Goal: Answer question/provide support: Share knowledge or assist other users

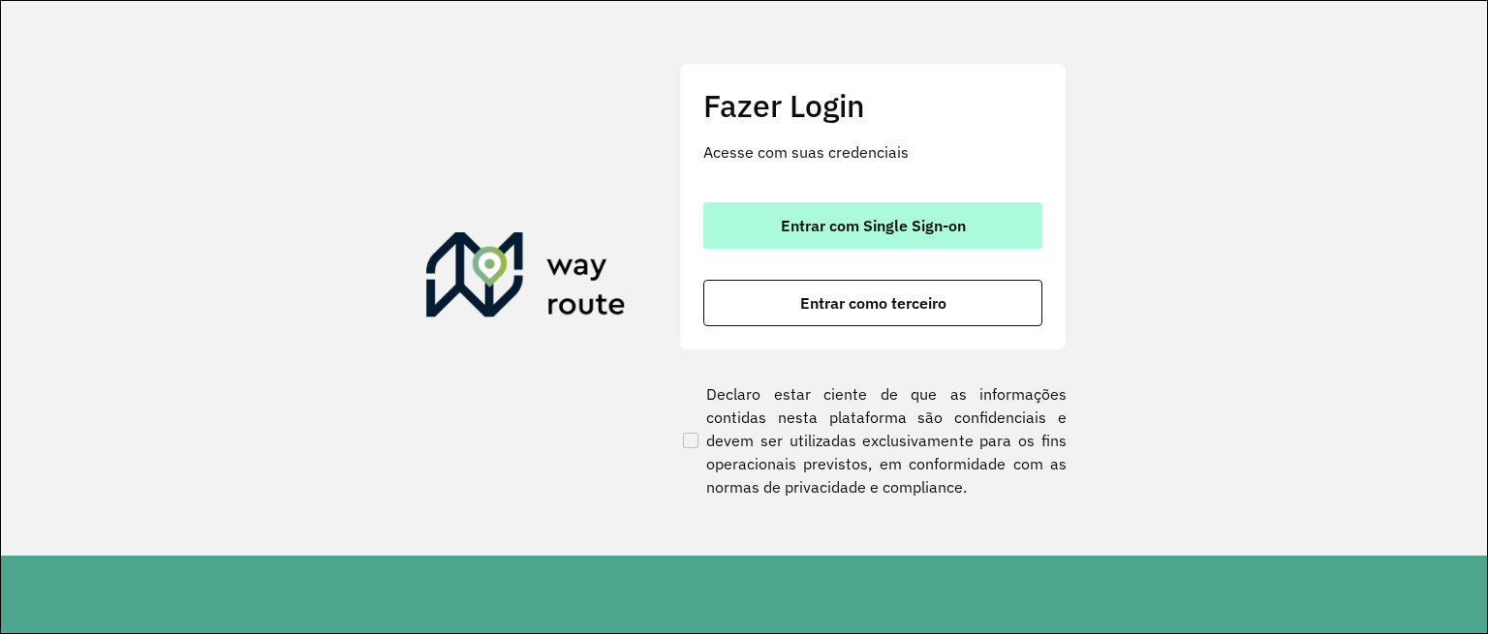
click at [922, 232] on span "Entrar com Single Sign-on" at bounding box center [873, 225] width 185 height 15
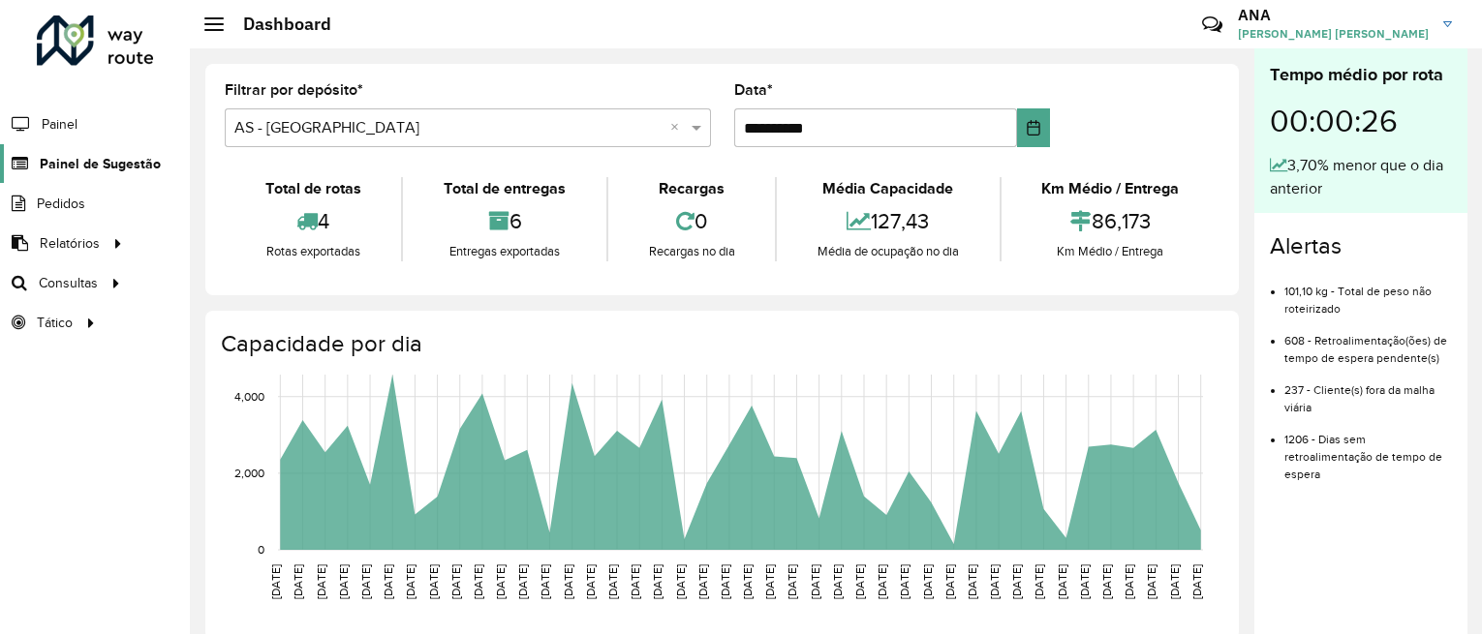
click at [41, 172] on span "Painel de Sugestão" at bounding box center [100, 164] width 121 height 20
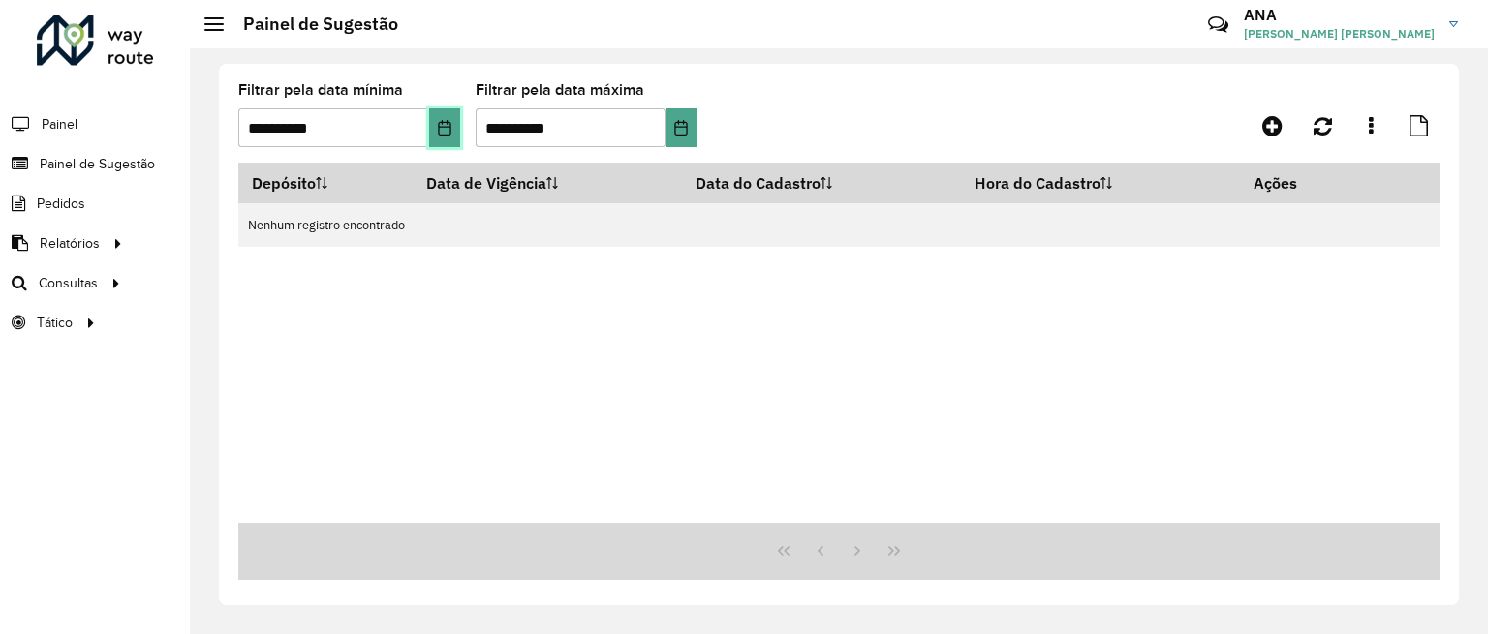
click at [447, 131] on icon "Choose Date" at bounding box center [444, 127] width 15 height 15
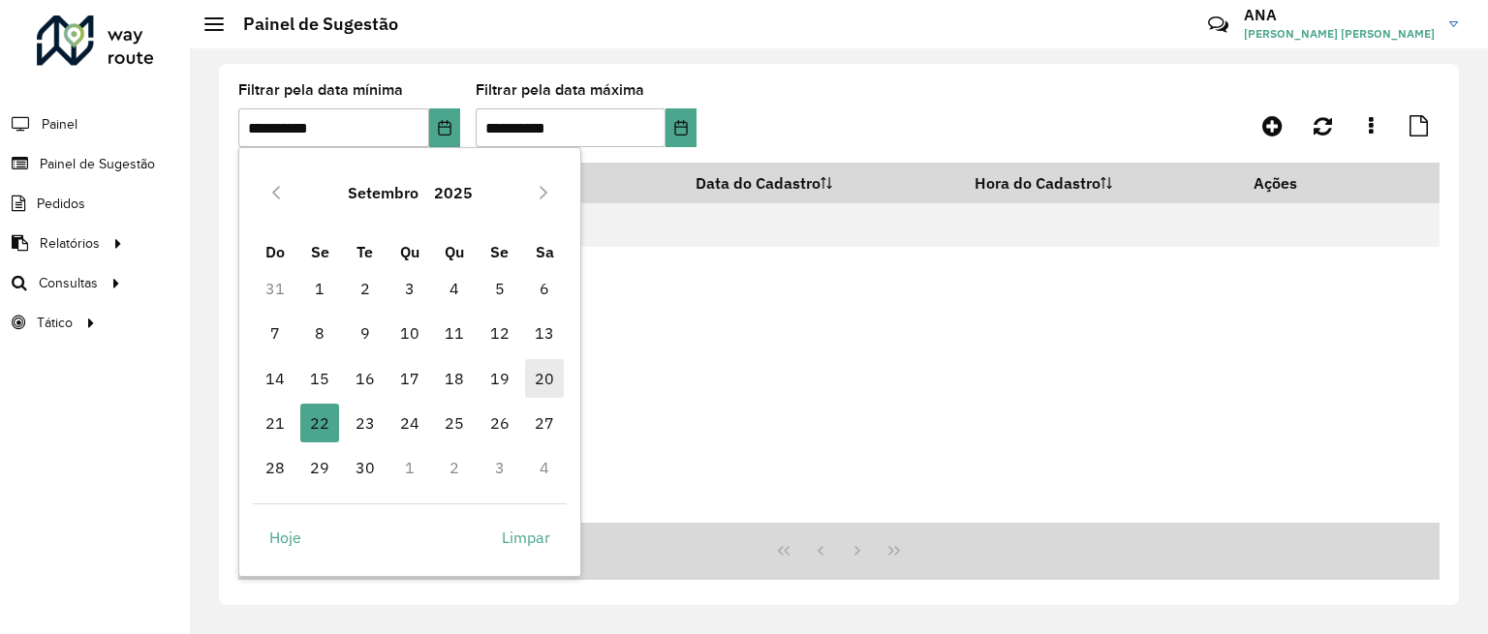
click at [540, 379] on span "20" at bounding box center [544, 378] width 39 height 39
type input "**********"
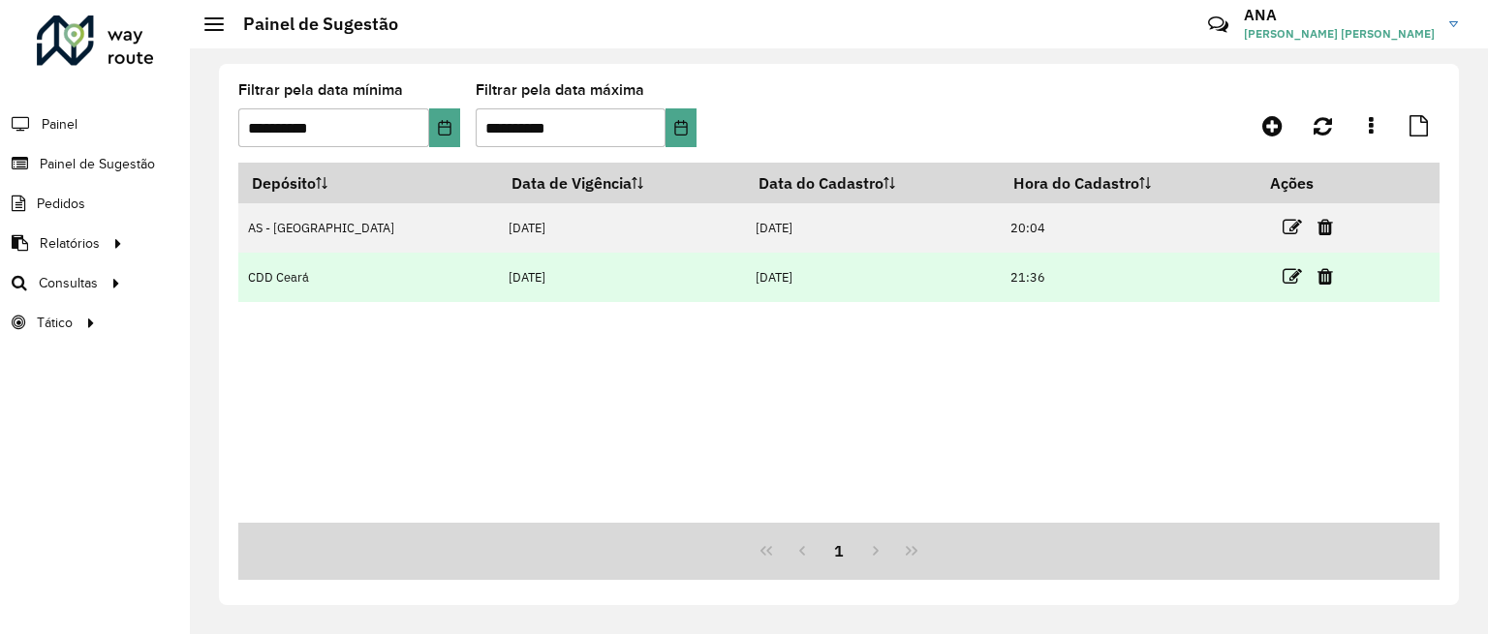
click at [349, 273] on td "CDD Ceará" at bounding box center [368, 277] width 260 height 49
click at [1282, 281] on icon at bounding box center [1291, 276] width 19 height 19
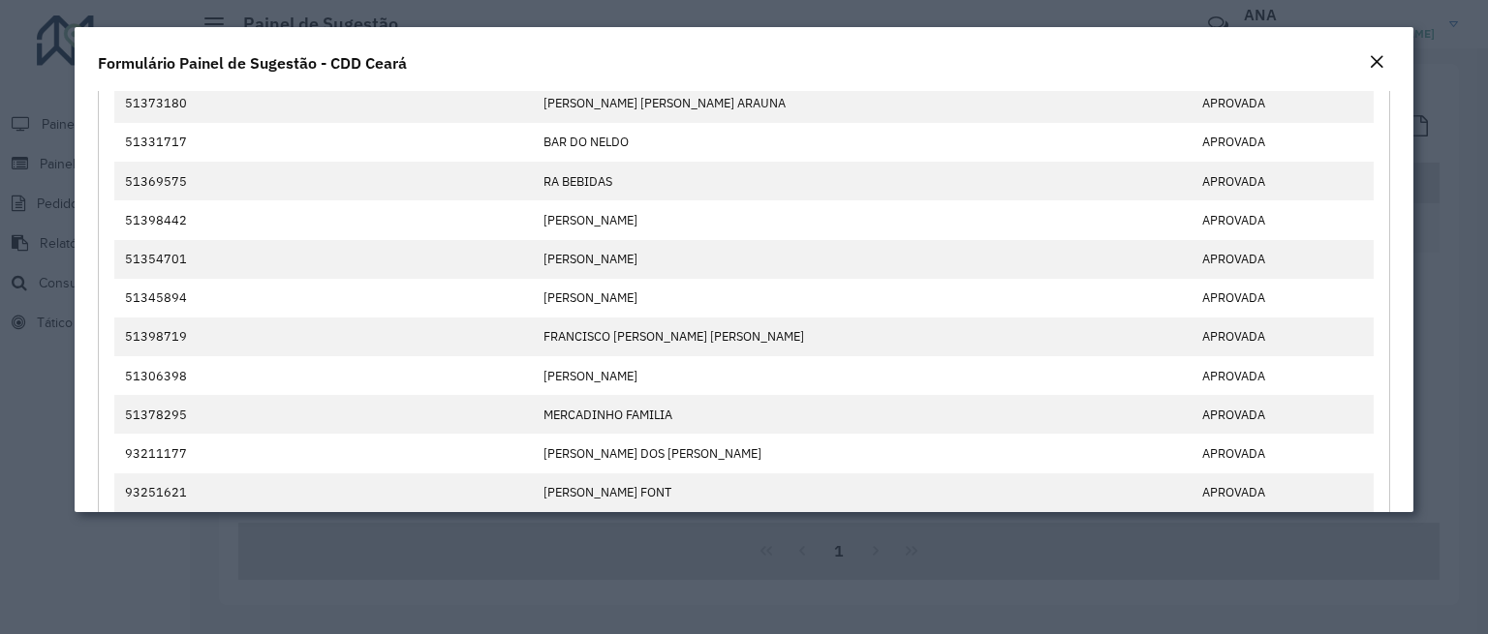
scroll to position [726, 0]
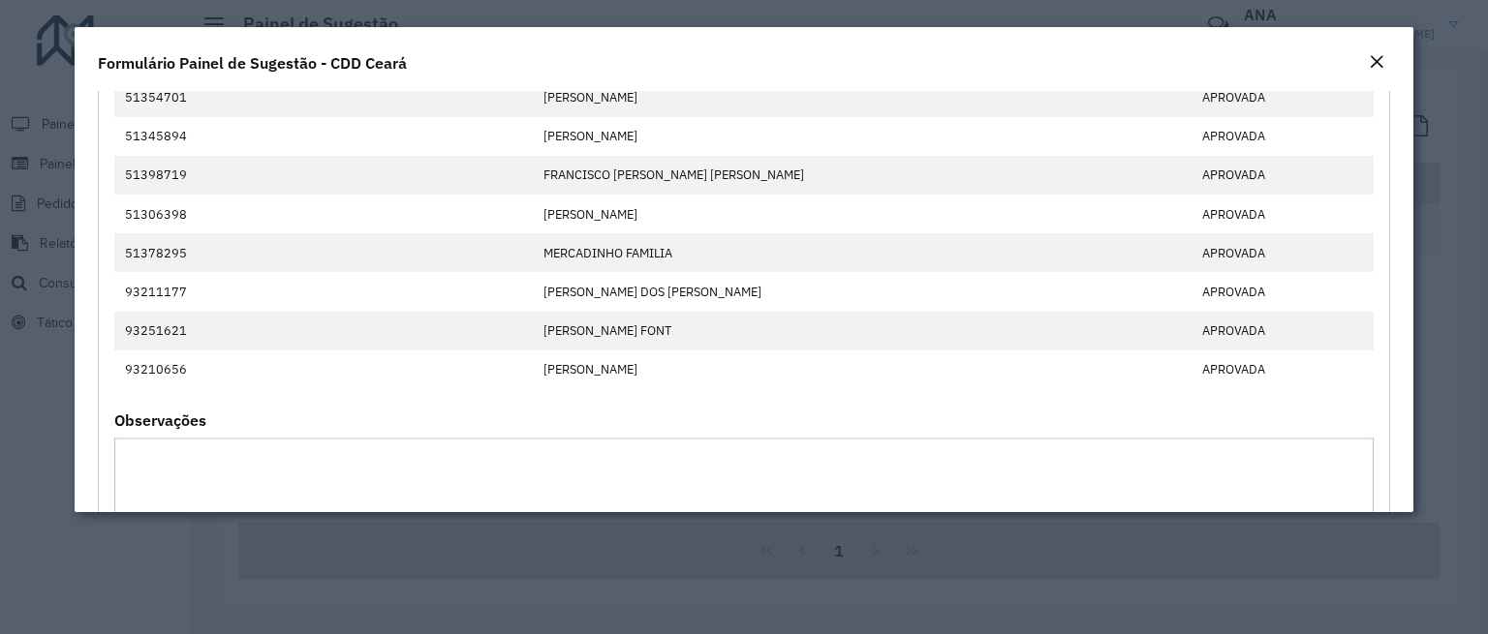
click at [267, 554] on modal-container "**********" at bounding box center [744, 317] width 1488 height 634
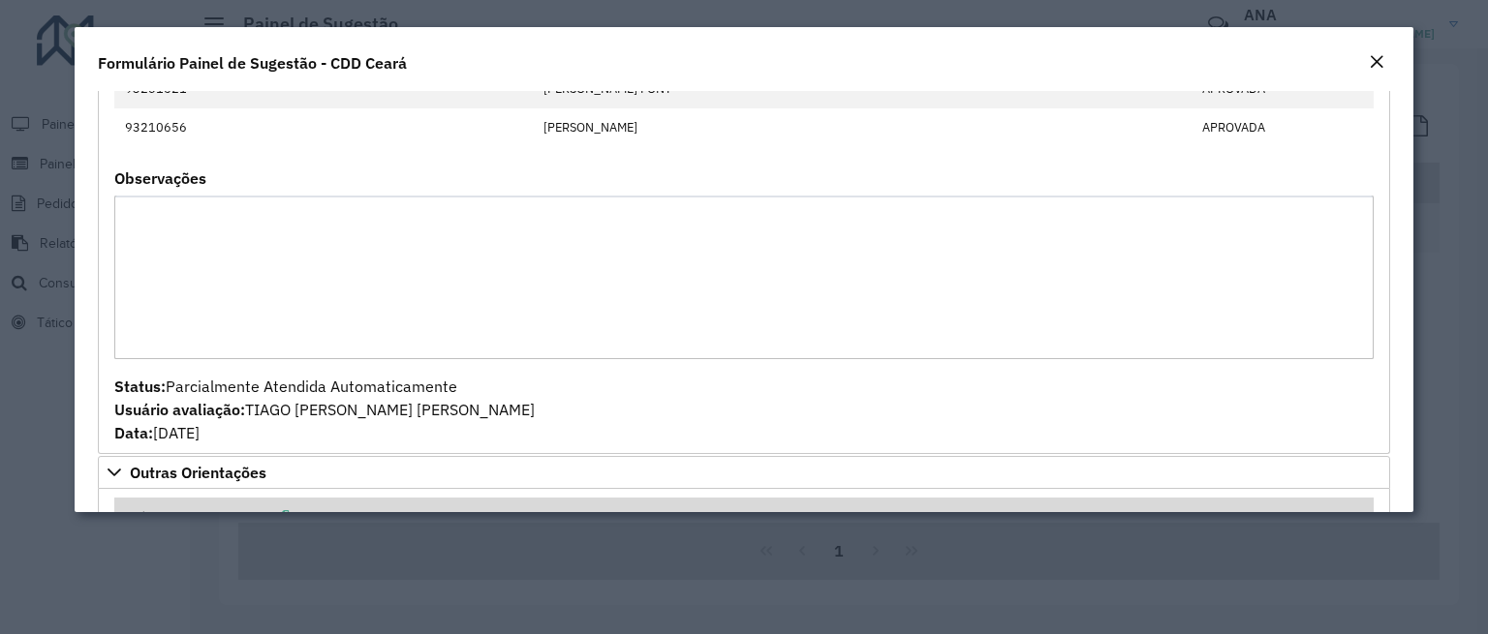
scroll to position [807, 0]
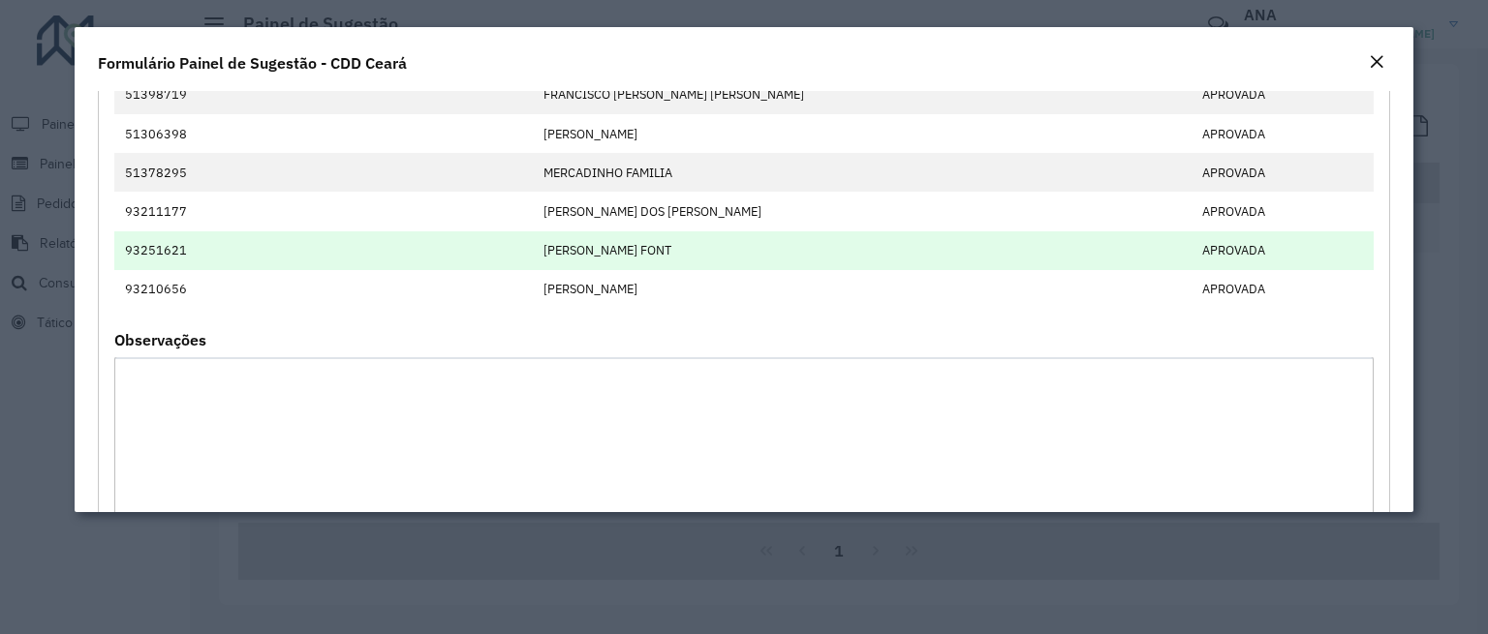
click at [167, 253] on td "93251621" at bounding box center [323, 250] width 418 height 39
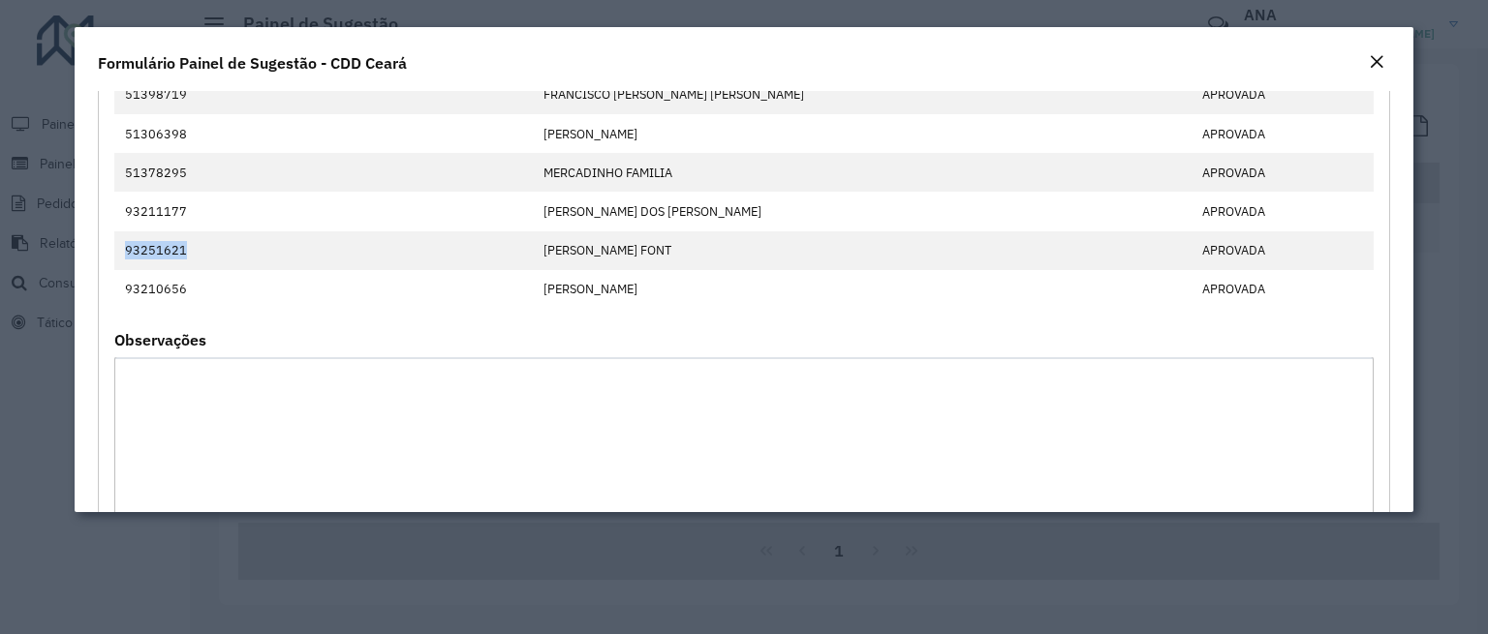
click at [1364, 60] on button "Close" at bounding box center [1376, 62] width 27 height 25
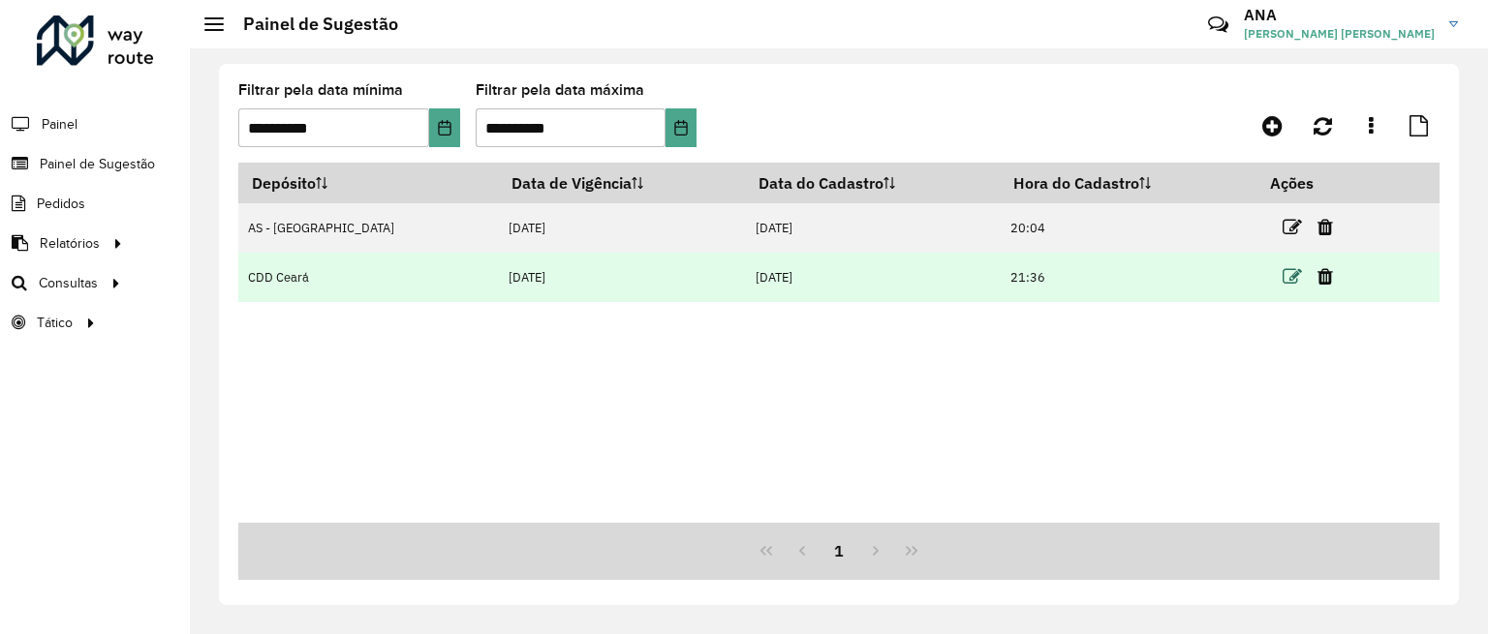
click at [1282, 282] on icon at bounding box center [1291, 276] width 19 height 19
